Goal: Transaction & Acquisition: Purchase product/service

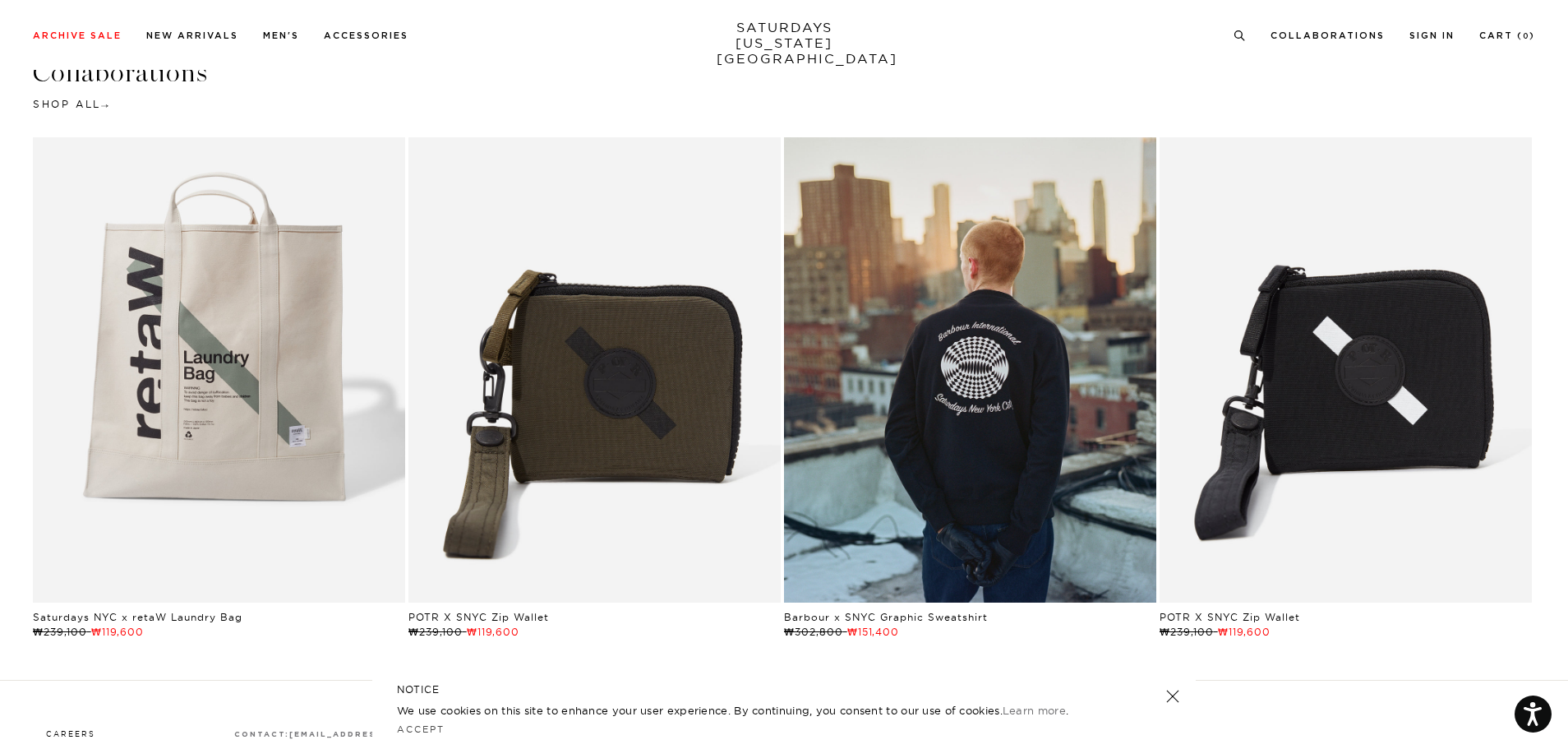
scroll to position [3779, 0]
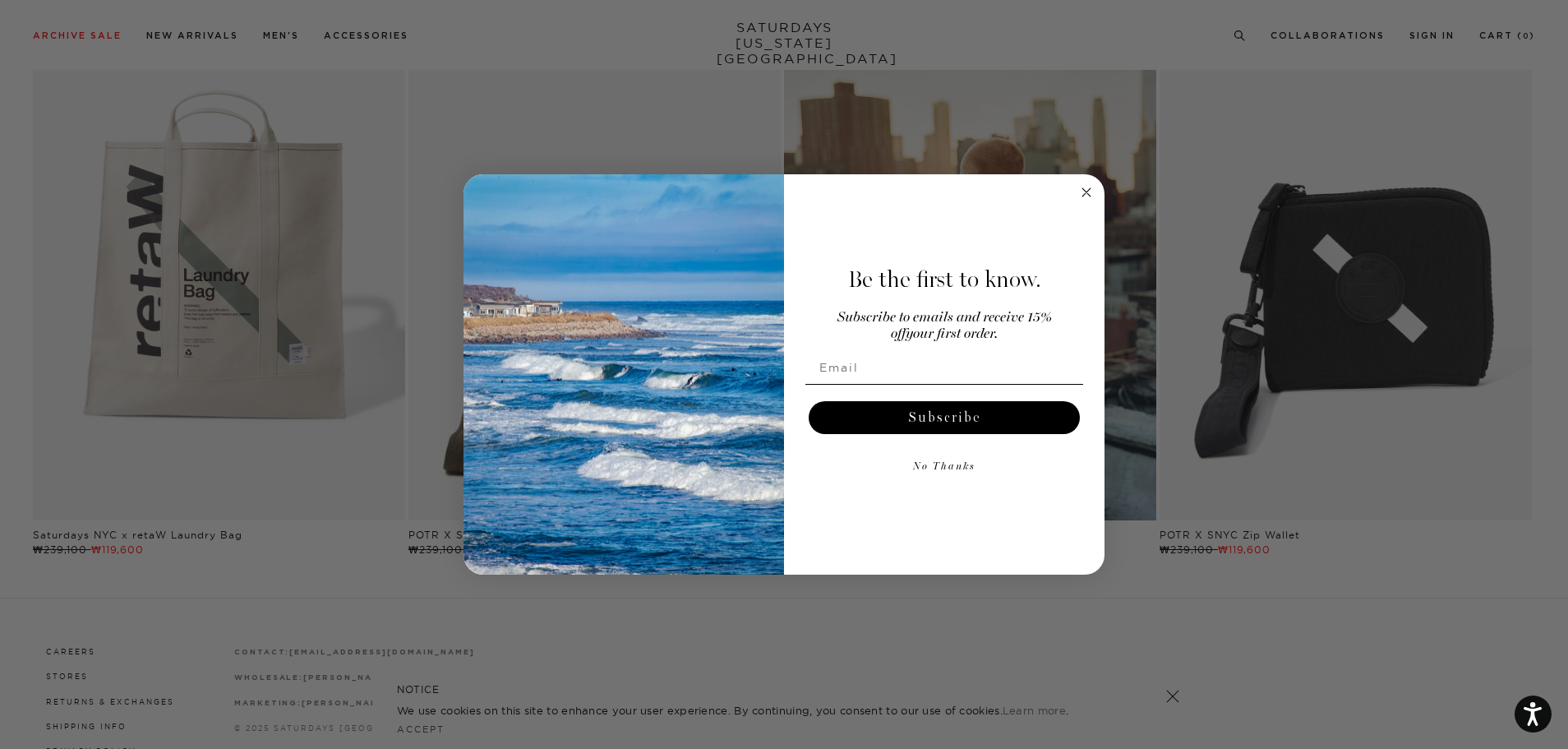
drag, startPoint x: 195, startPoint y: 37, endPoint x: 243, endPoint y: 41, distance: 48.2
click at [194, 37] on div "Close dialog Be the first to know. Subscribe to emails and receive 15% off your…" at bounding box center [784, 374] width 1568 height 749
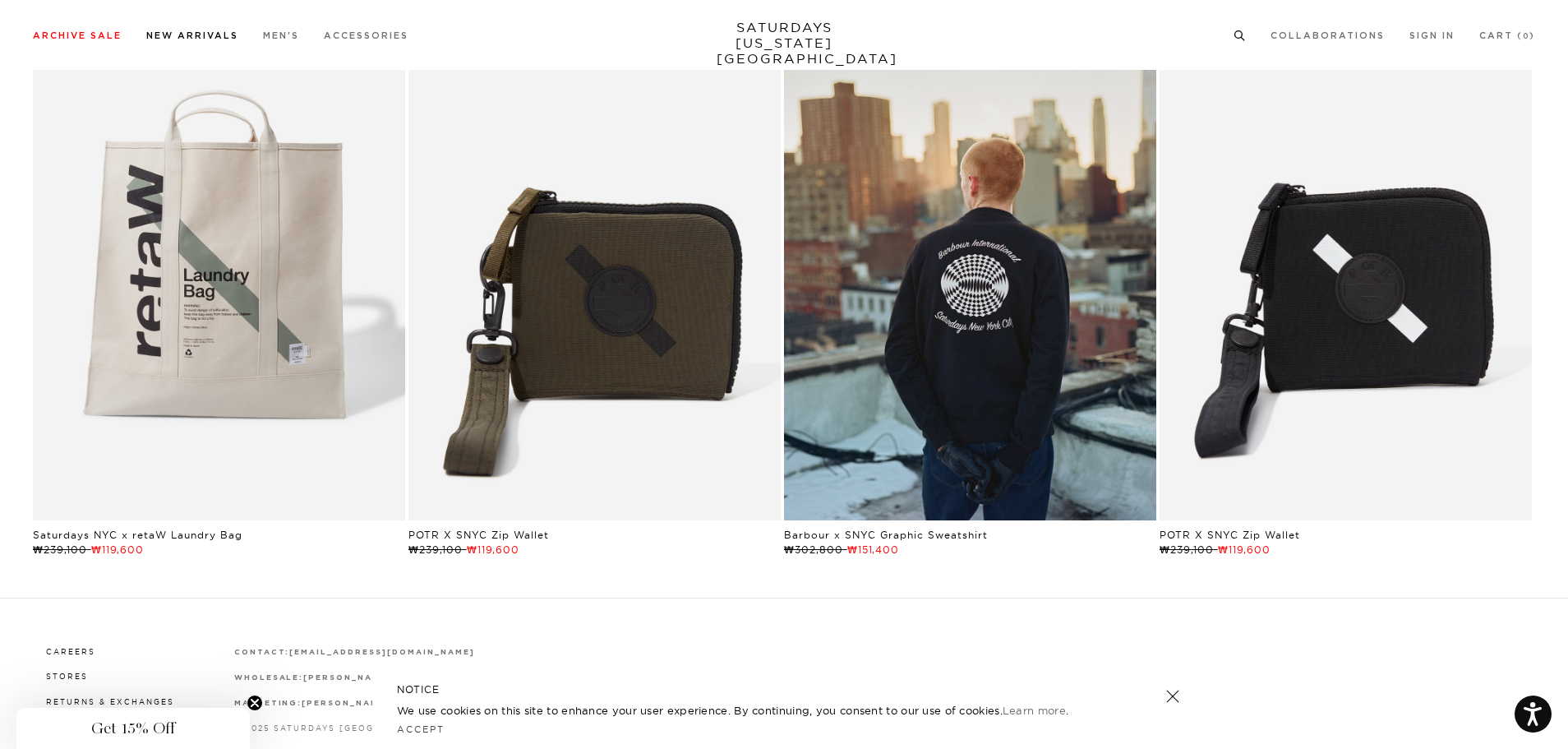
click at [179, 40] on link "New Arrivals" at bounding box center [193, 35] width 92 height 9
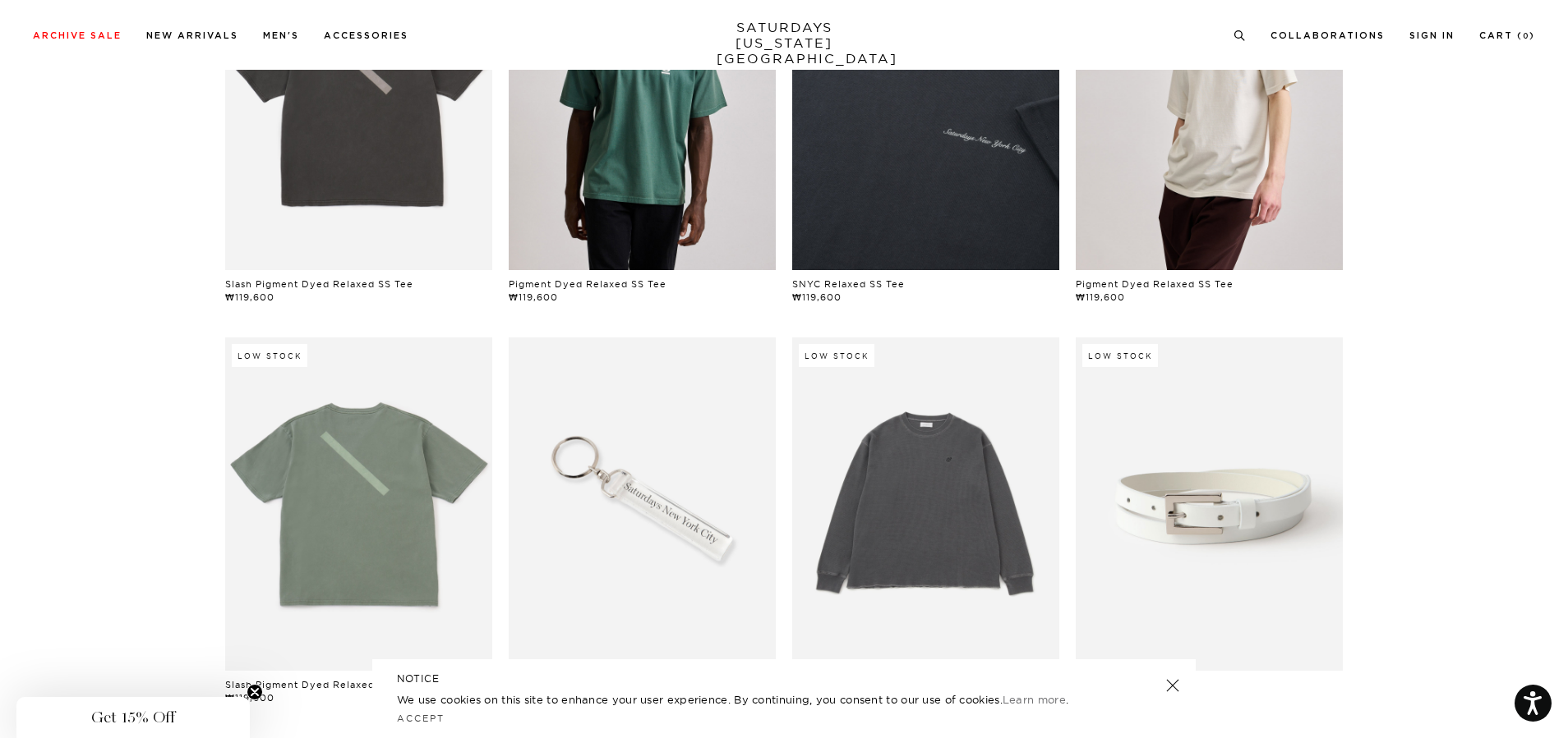
scroll to position [1390, 0]
